Goal: Information Seeking & Learning: Check status

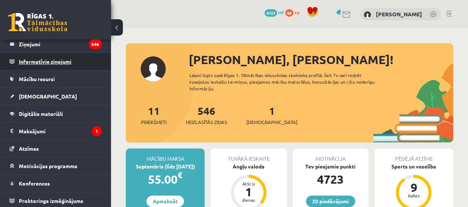
scroll to position [39, 0]
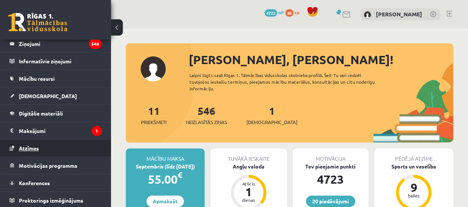
click at [53, 150] on link "Atzīmes" at bounding box center [56, 148] width 92 height 17
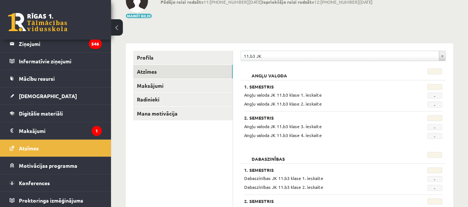
scroll to position [61, 0]
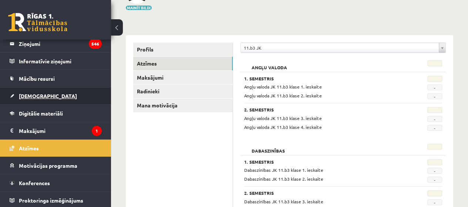
click at [65, 90] on link "[DEMOGRAPHIC_DATA]" at bounding box center [56, 95] width 92 height 17
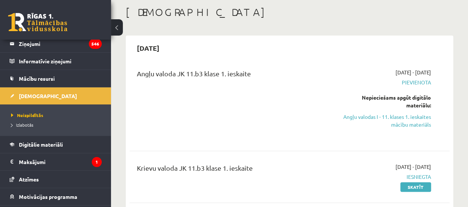
scroll to position [39, 0]
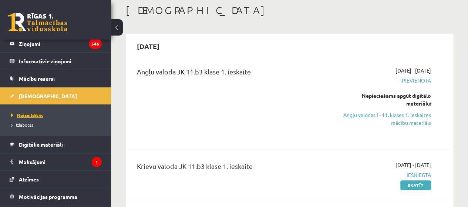
click at [27, 115] on span "Neizpildītās" at bounding box center [27, 115] width 32 height 6
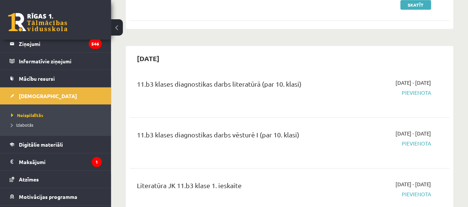
scroll to position [222, 0]
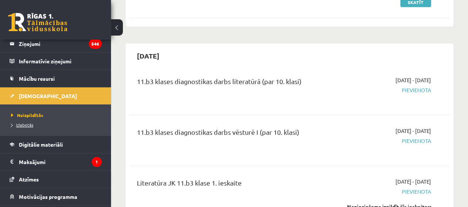
click at [21, 125] on span "Izlabotās" at bounding box center [22, 125] width 22 height 6
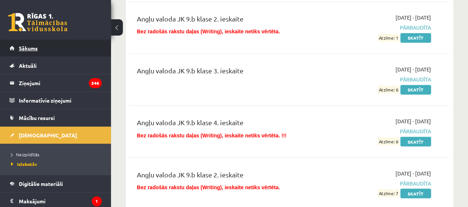
click at [50, 52] on link "Sākums" at bounding box center [56, 48] width 92 height 17
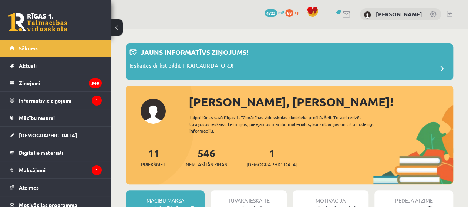
scroll to position [935, 0]
drag, startPoint x: 422, startPoint y: 14, endPoint x: 393, endPoint y: 16, distance: 29.3
type textarea "**********"
click at [393, 16] on div "[PERSON_NAME]" at bounding box center [400, 14] width 81 height 13
copy link "[PERSON_NAME]"
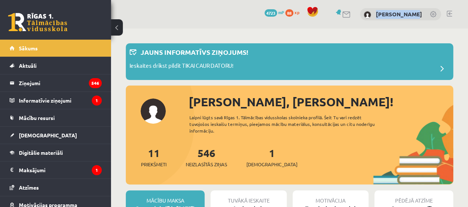
click at [450, 12] on link at bounding box center [450, 14] width 6 height 6
